Goal: Task Accomplishment & Management: Complete application form

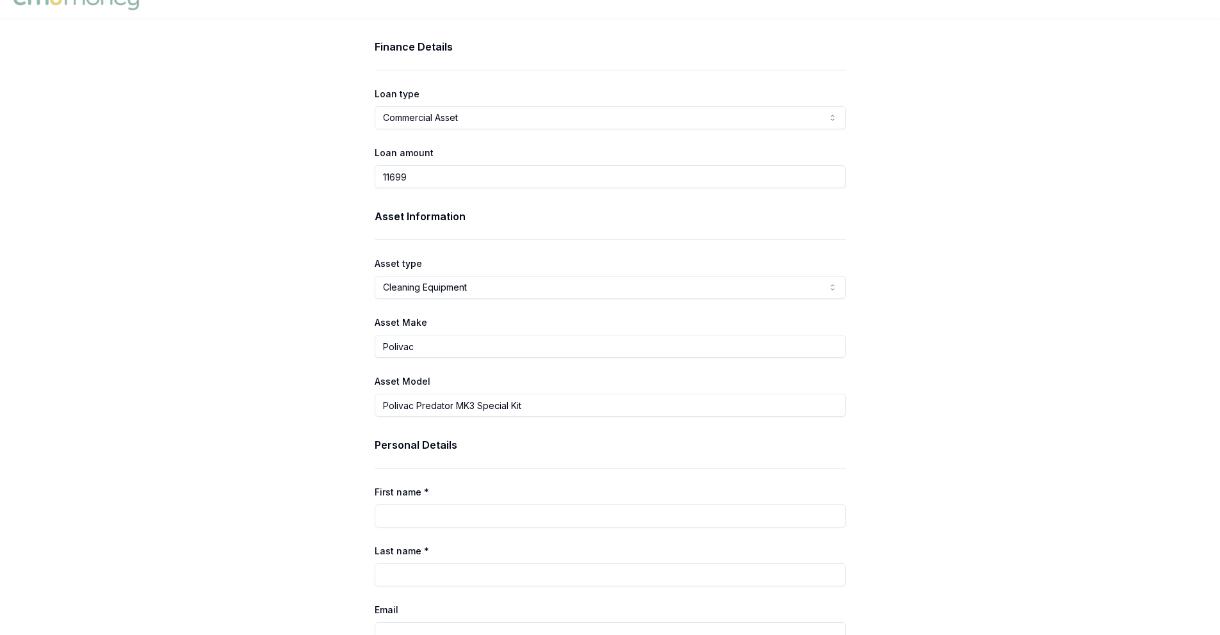
scroll to position [42, 0]
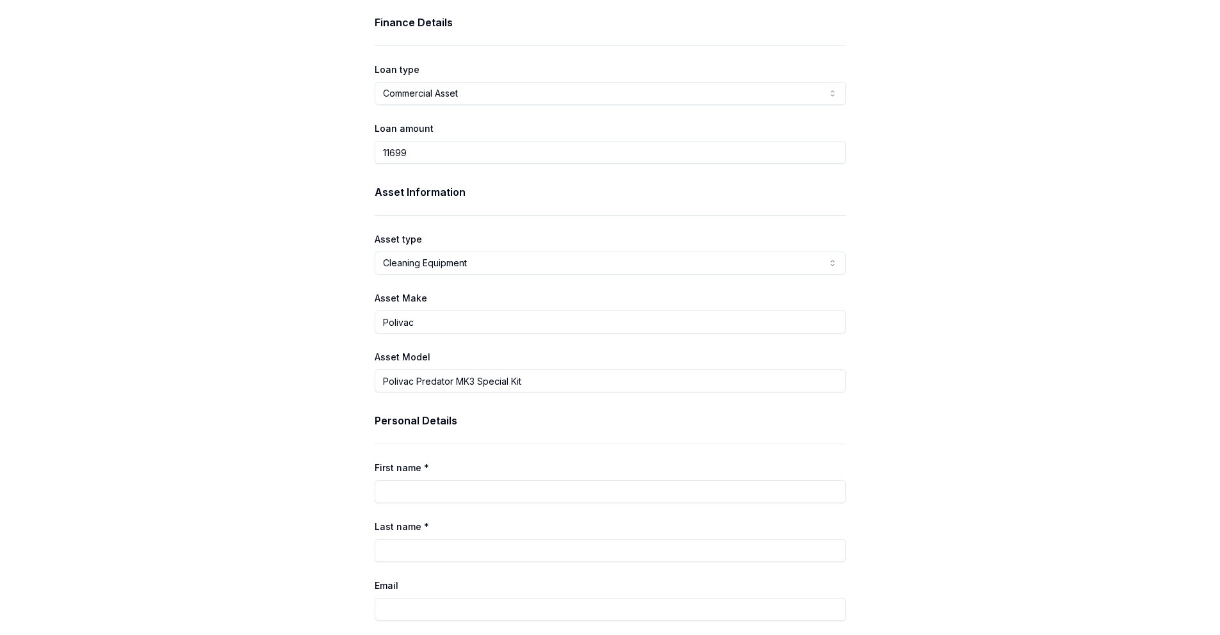
click at [456, 157] on input "11699" at bounding box center [610, 152] width 471 height 23
drag, startPoint x: 450, startPoint y: 155, endPoint x: 376, endPoint y: 152, distance: 73.7
click at [376, 152] on input "11699" at bounding box center [610, 152] width 471 height 23
type input "$11,699.00"
click at [953, 177] on div "Finance Details Loan type Commercial Asset Consumer Loan Consumer Asset Commerc…" at bounding box center [610, 618] width 1220 height 1206
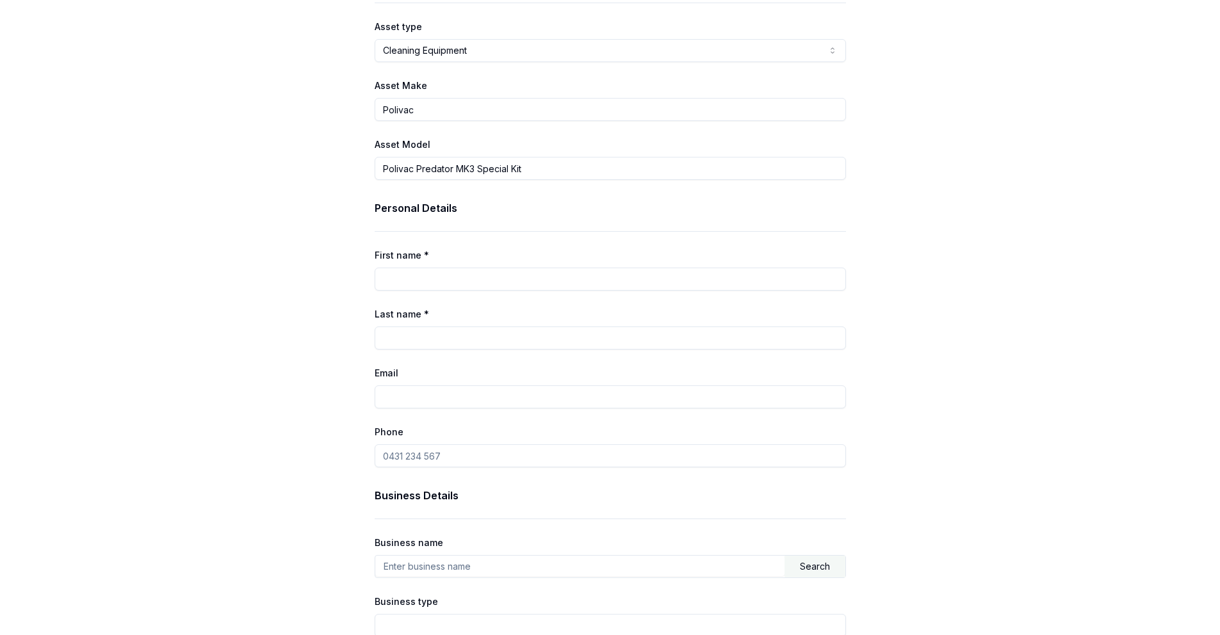
scroll to position [279, 0]
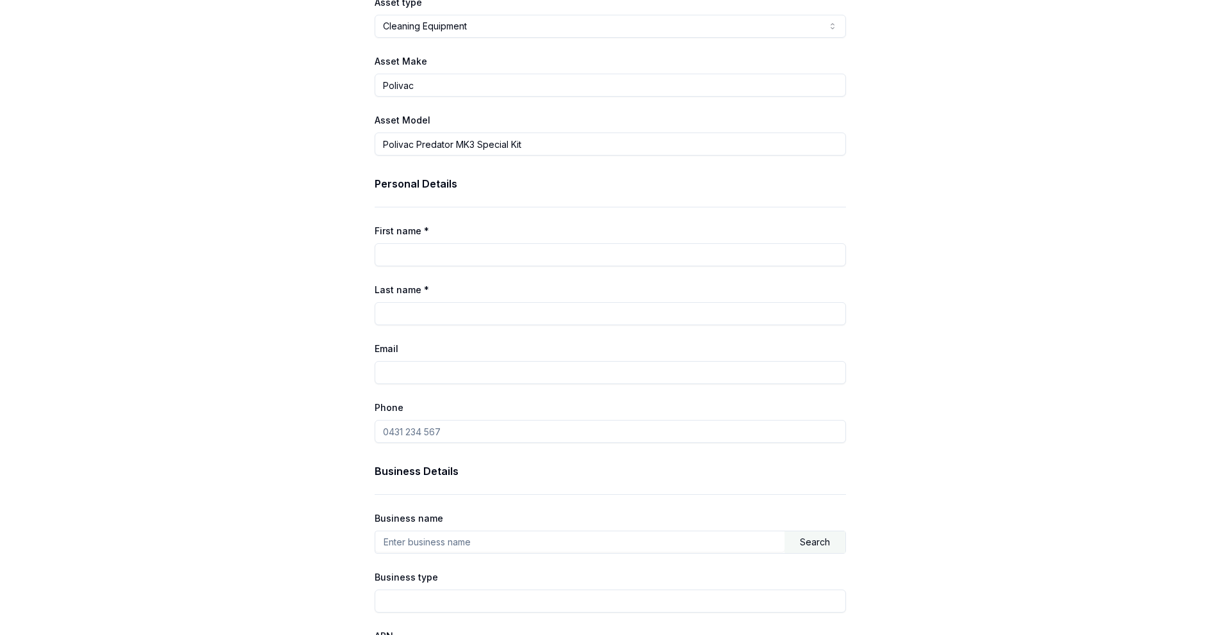
click at [447, 433] on input "Phone" at bounding box center [610, 431] width 471 height 23
type input "0413 791 301"
type input "Anushka"
type input "Dharmarathne"
type input "[EMAIL_ADDRESS][DOMAIN_NAME]"
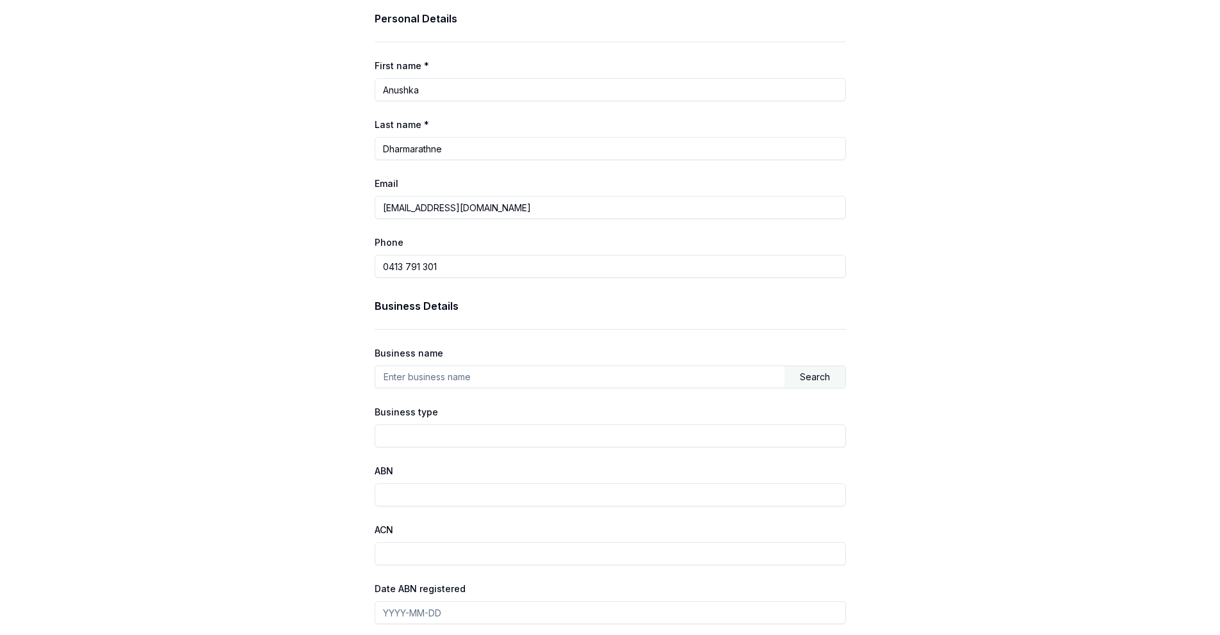
scroll to position [446, 0]
click at [501, 376] on input "text" at bounding box center [579, 374] width 409 height 20
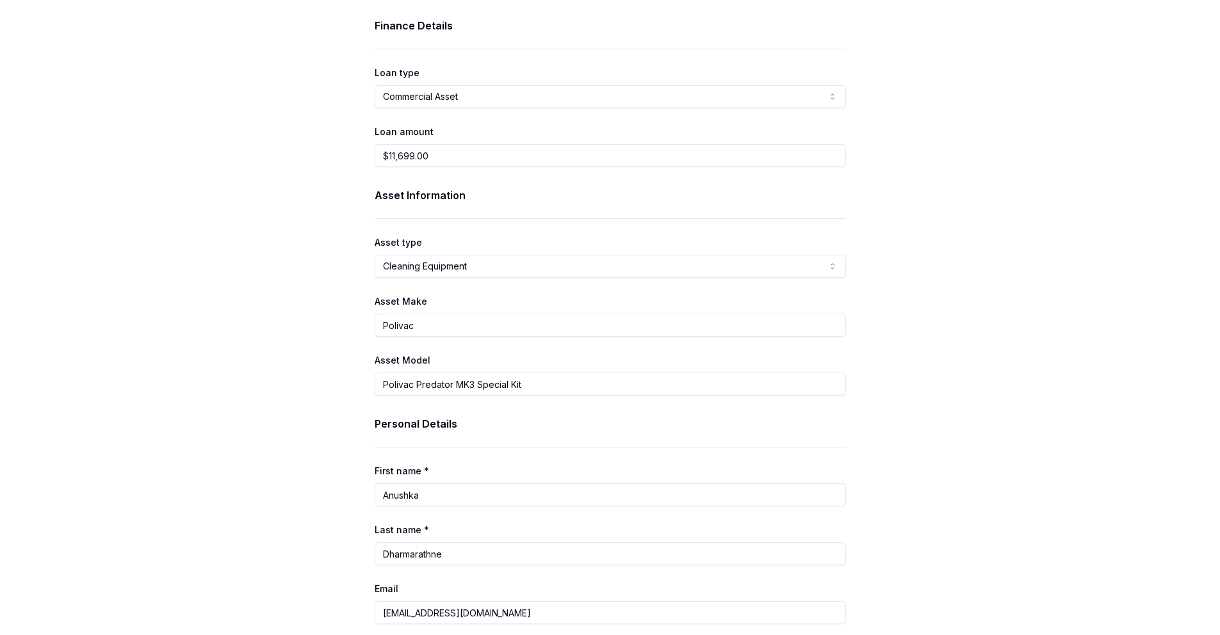
scroll to position [0, 0]
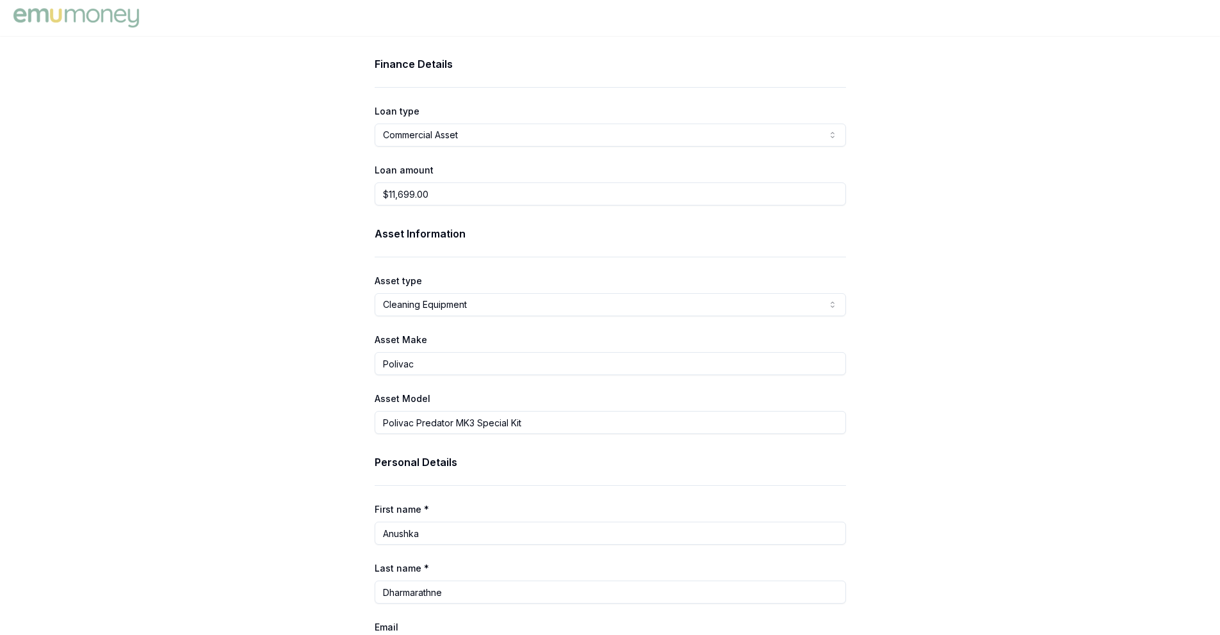
click at [92, 19] on img at bounding box center [76, 18] width 132 height 26
